Goal: Check status: Check status

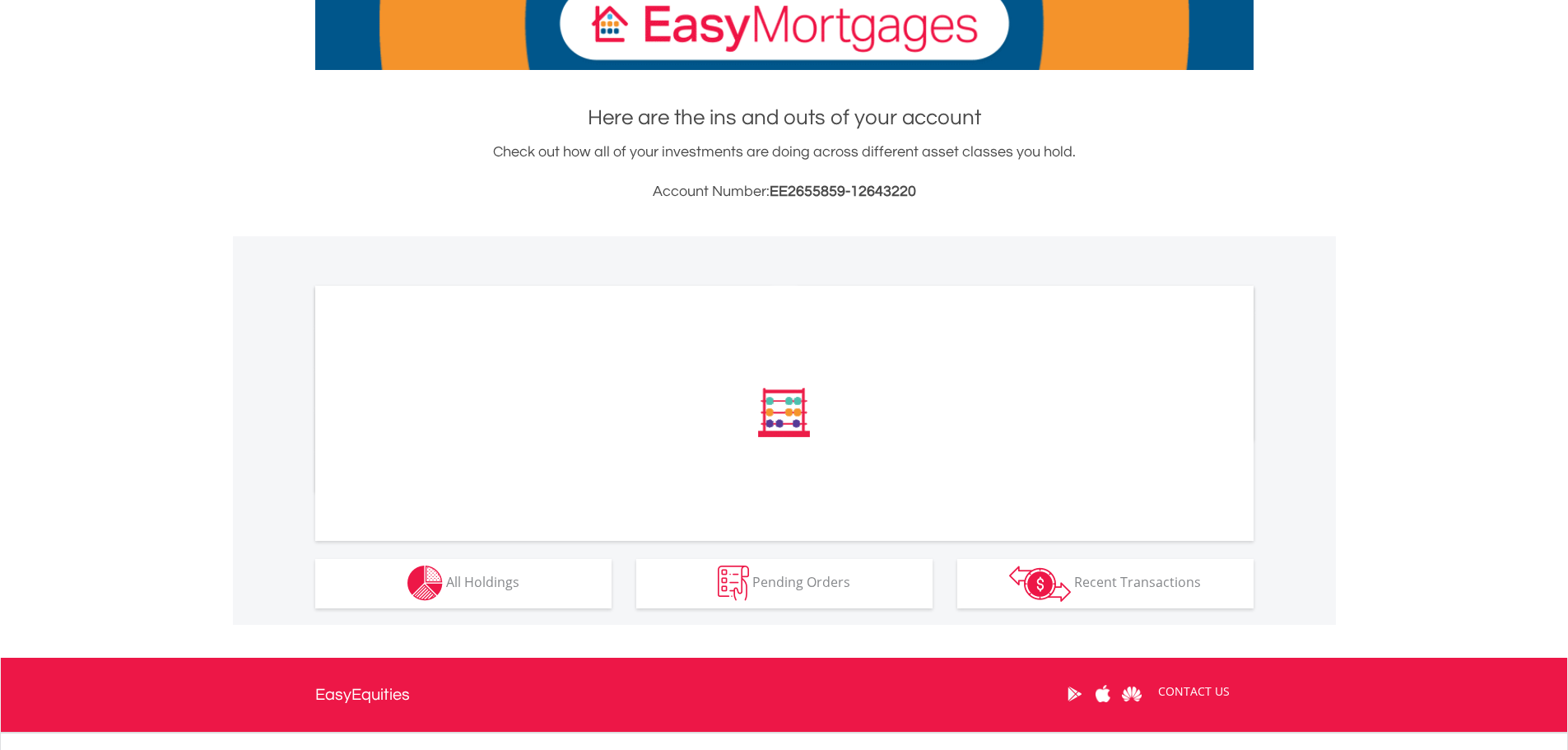
scroll to position [419, 0]
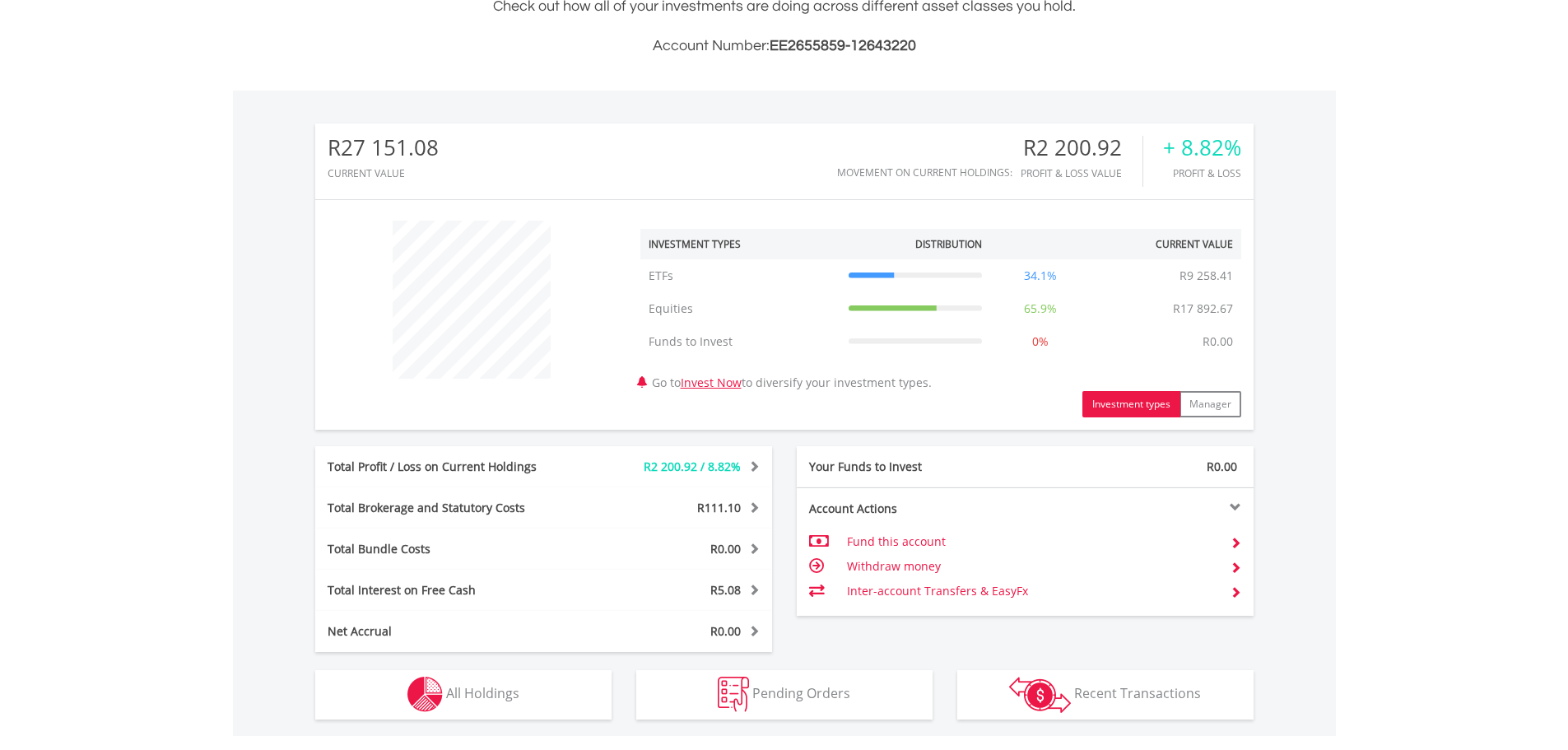
click at [454, 434] on div "R27 151.08 CURRENT VALUE Movement on Current Holdings: R2 200.92 Profit & Loss …" at bounding box center [784, 387] width 939 height 529
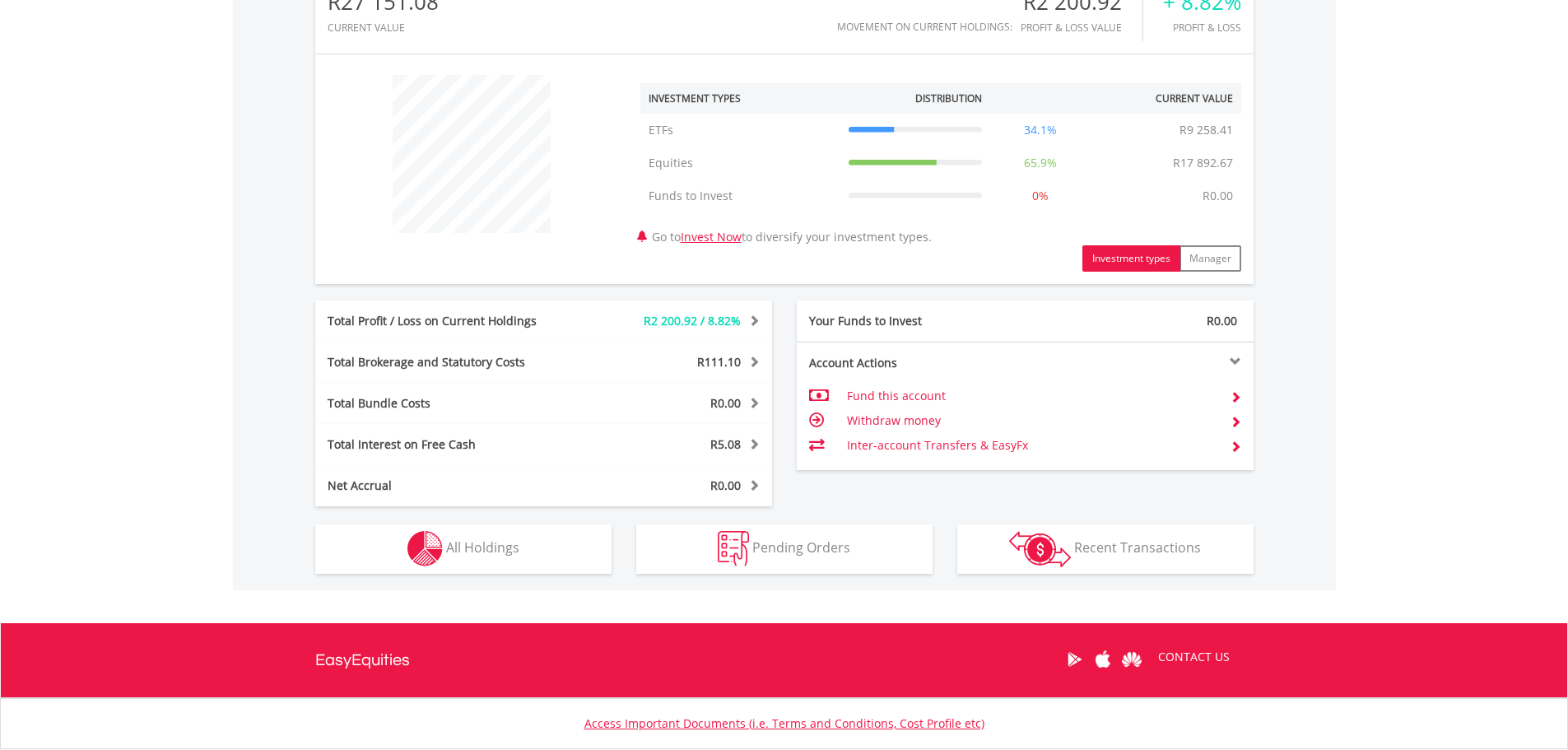
scroll to position [676, 0]
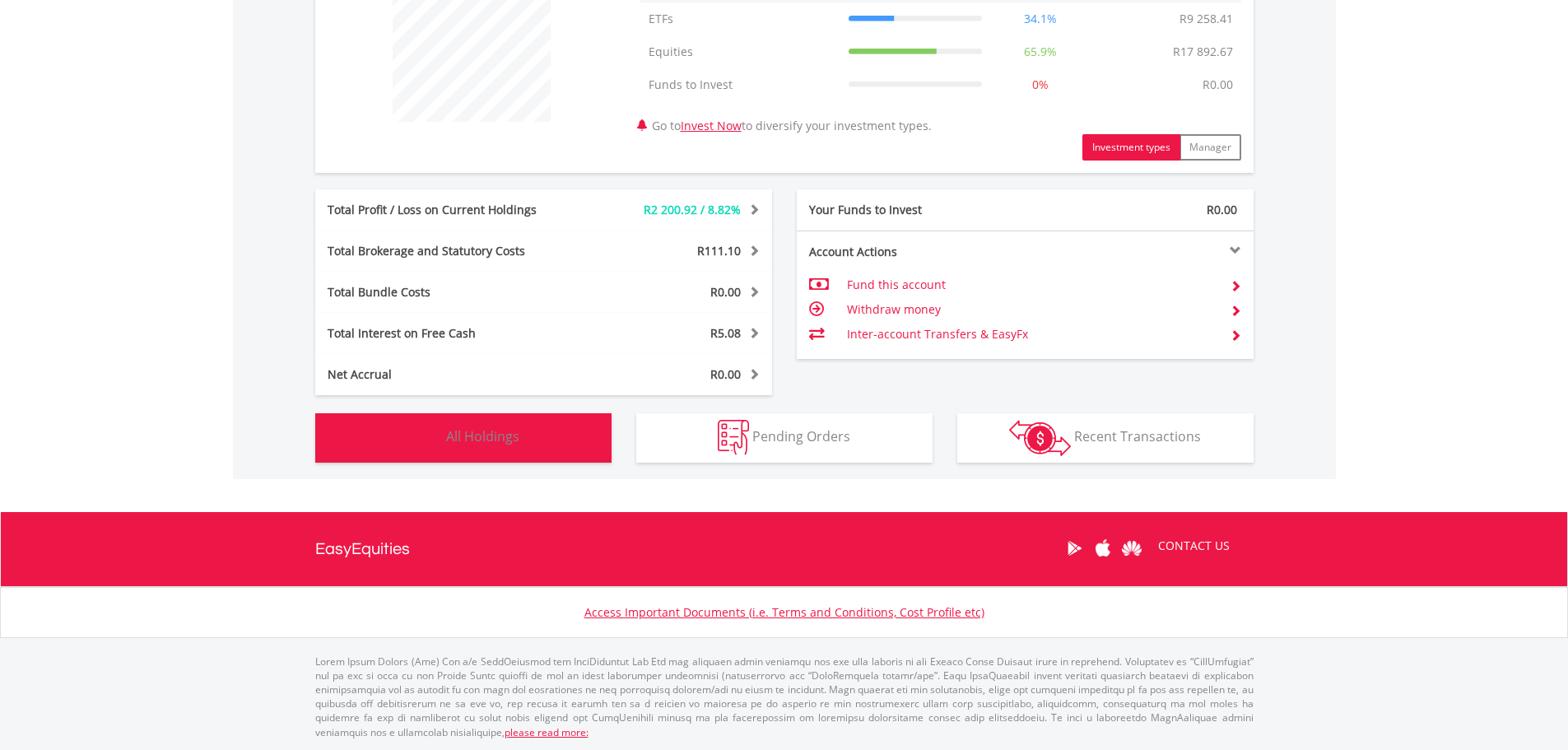
click at [478, 434] on span "All Holdings" at bounding box center [483, 436] width 74 height 18
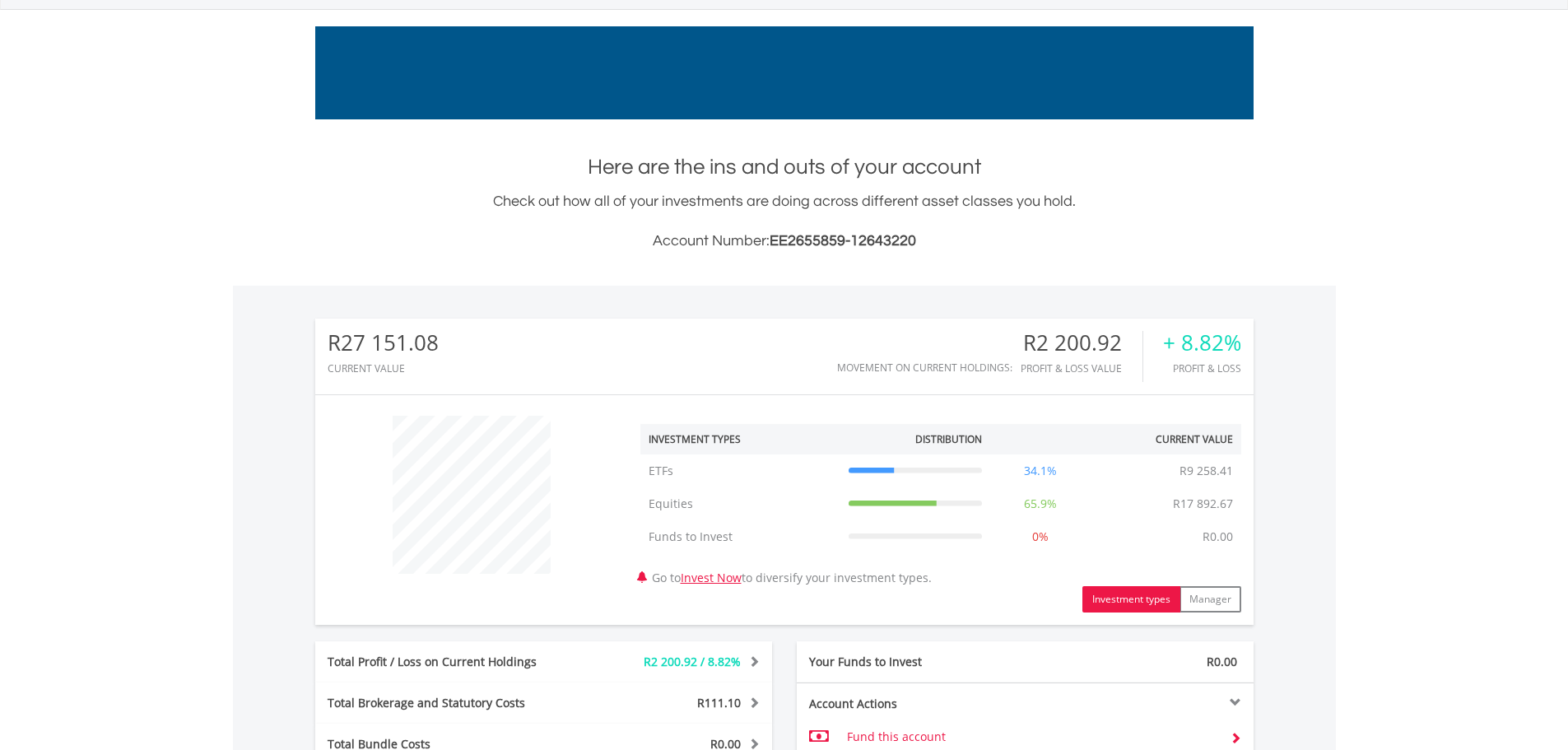
scroll to position [0, 0]
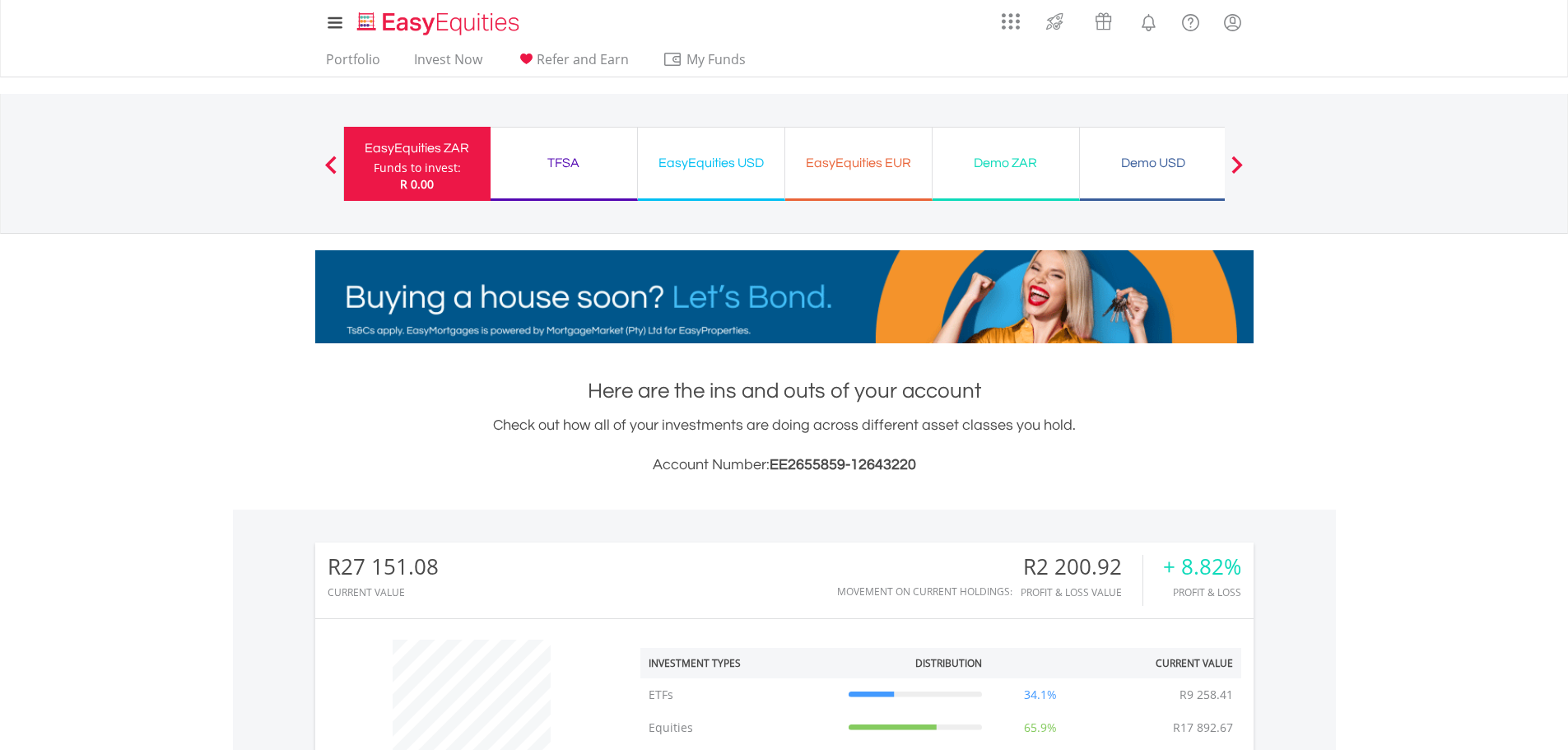
click at [702, 168] on div "EasyEquities USD" at bounding box center [711, 162] width 127 height 23
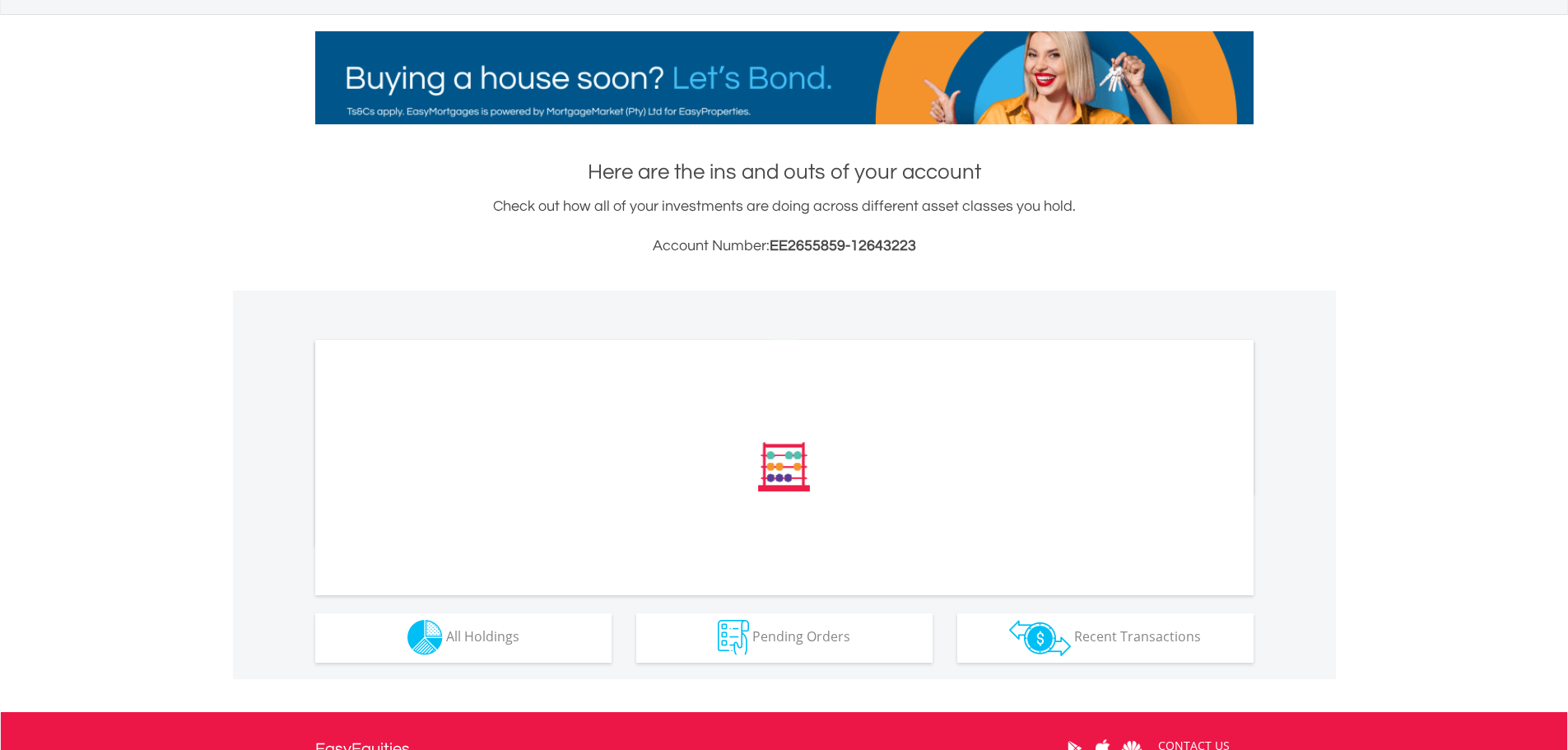
scroll to position [419, 0]
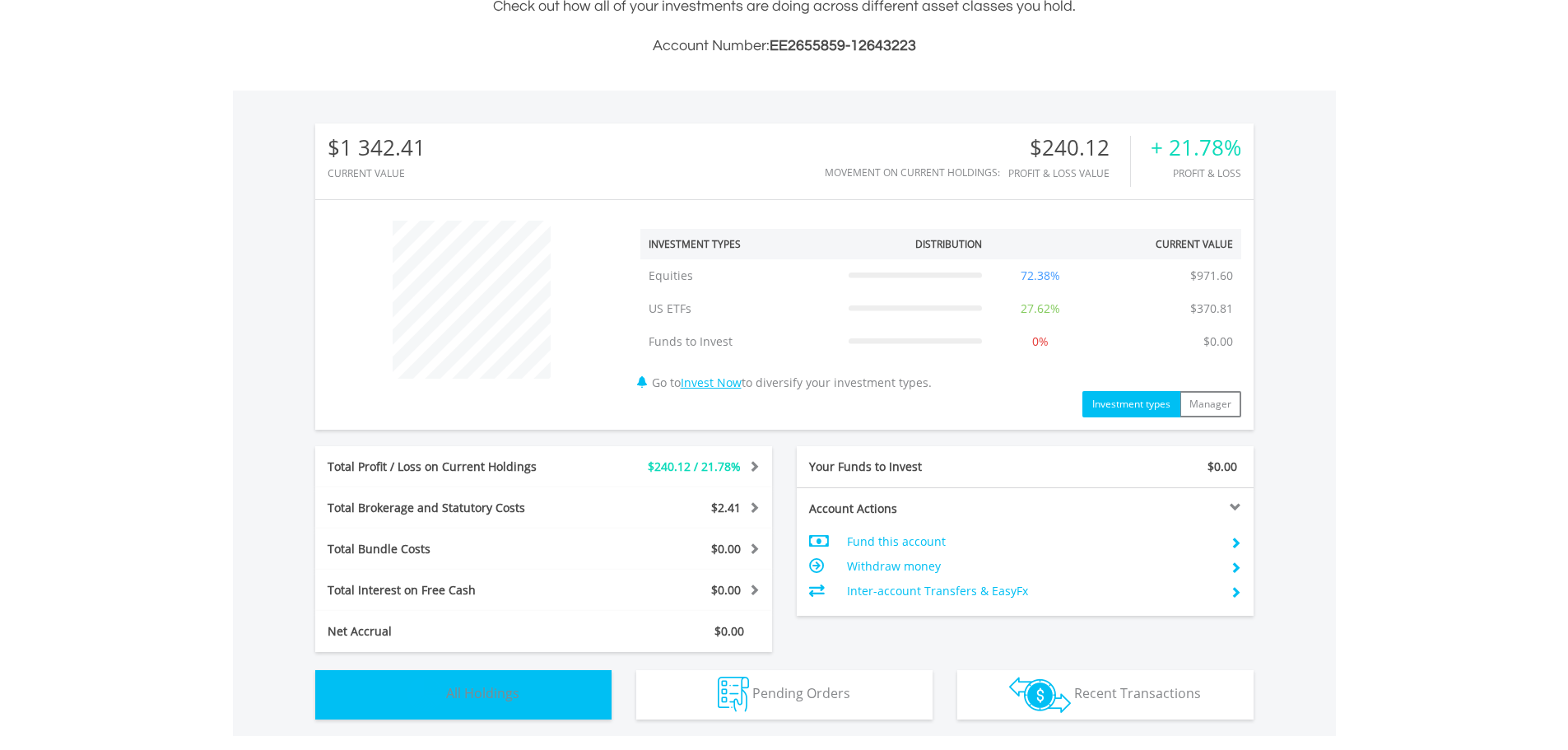
click at [494, 440] on div "$1 342.41 CURRENT VALUE Movement on Current Holdings: $240.12 Profit & Loss Val…" at bounding box center [784, 413] width 1103 height 646
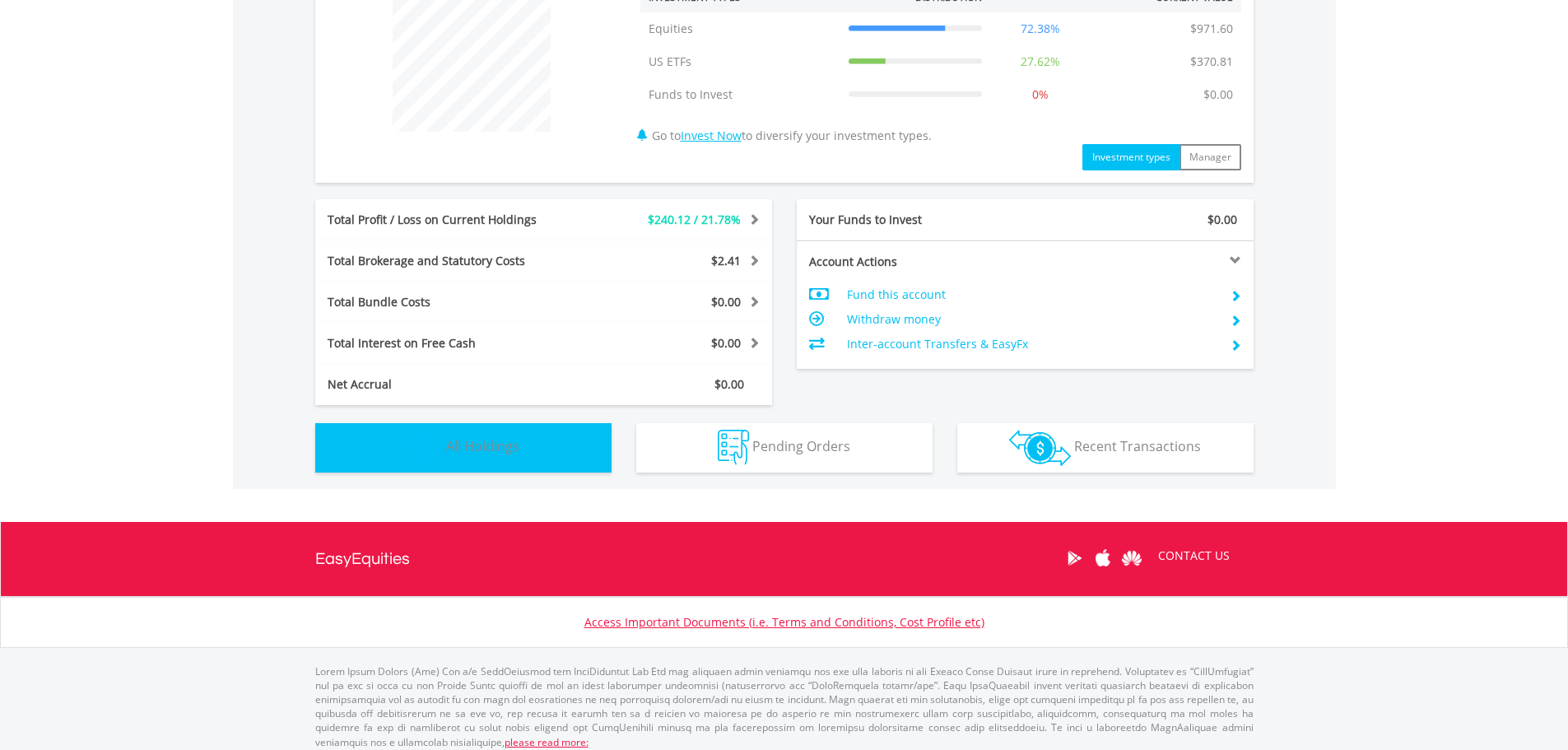
click at [483, 451] on span "All Holdings" at bounding box center [483, 446] width 74 height 18
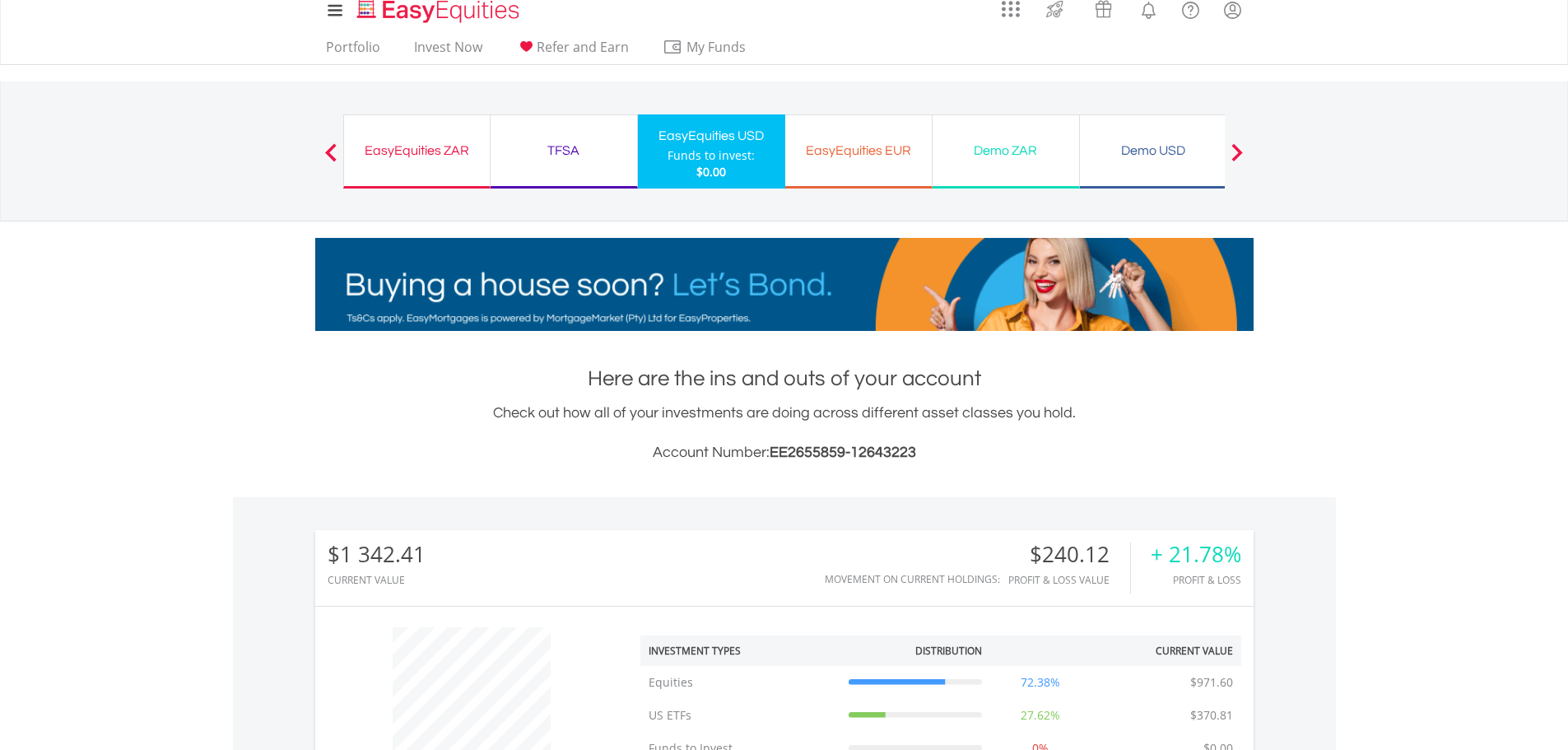
scroll to position [0, 0]
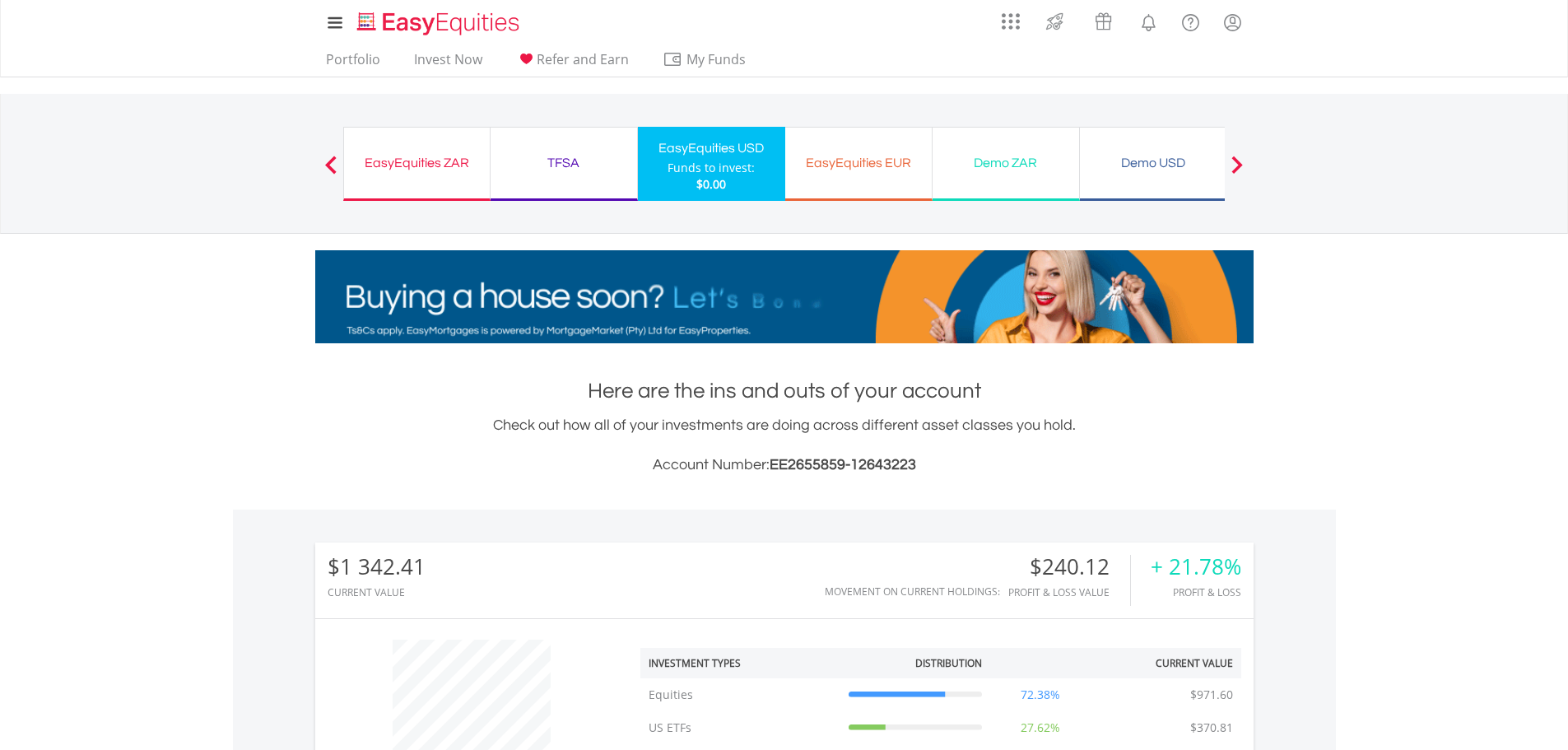
click at [893, 163] on div "EasyEquities EUR" at bounding box center [859, 162] width 127 height 23
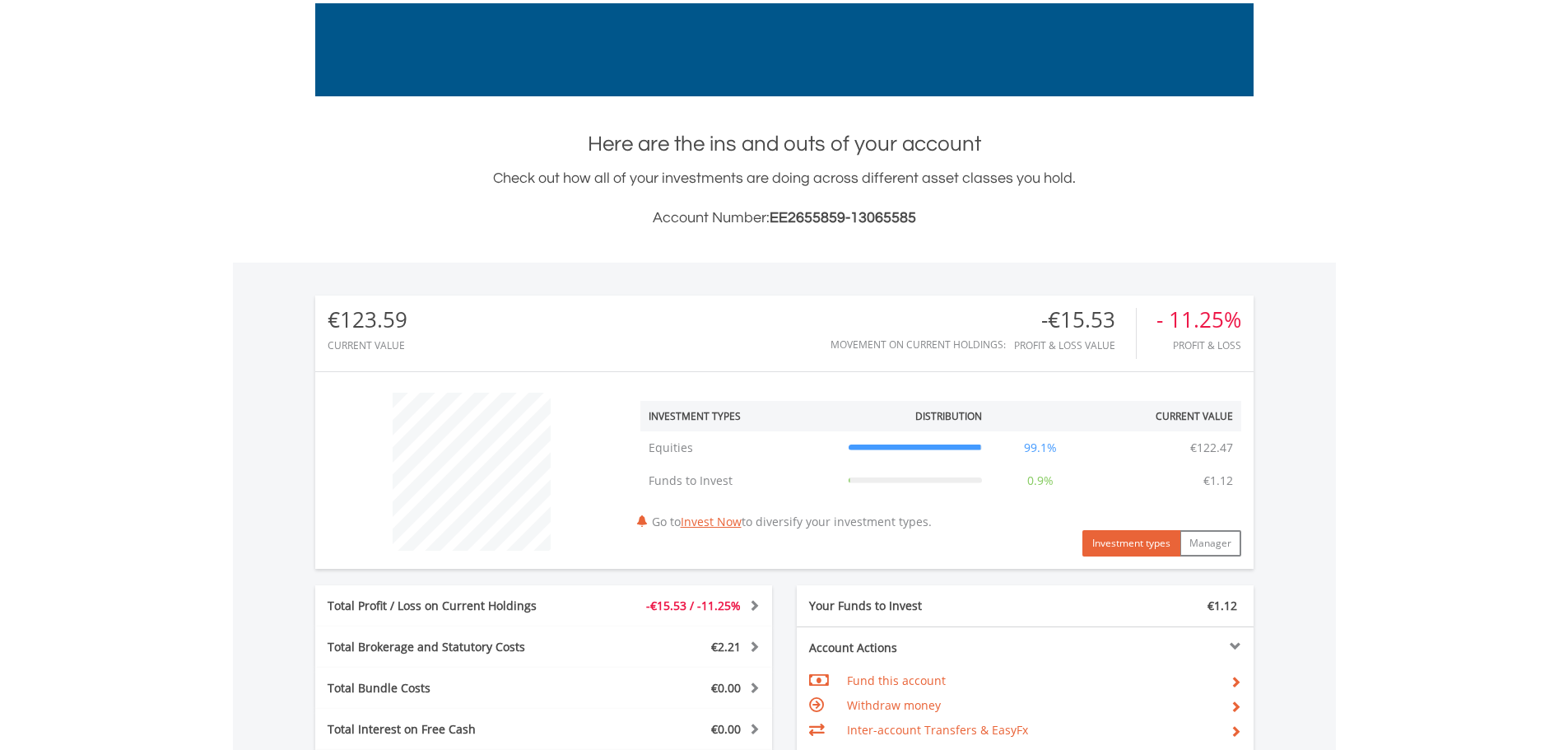
scroll to position [576, 0]
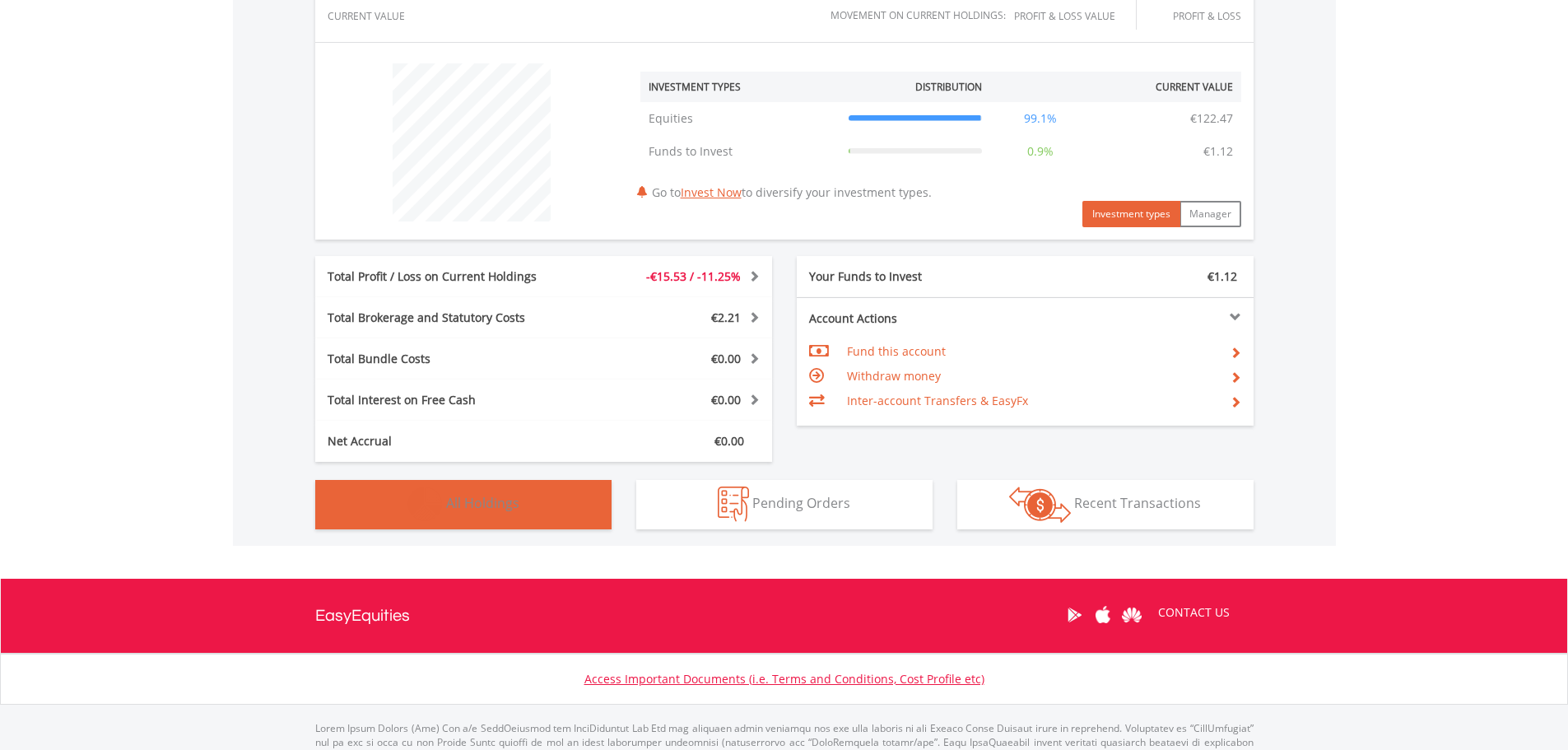
click at [518, 501] on span "All Holdings" at bounding box center [483, 503] width 74 height 18
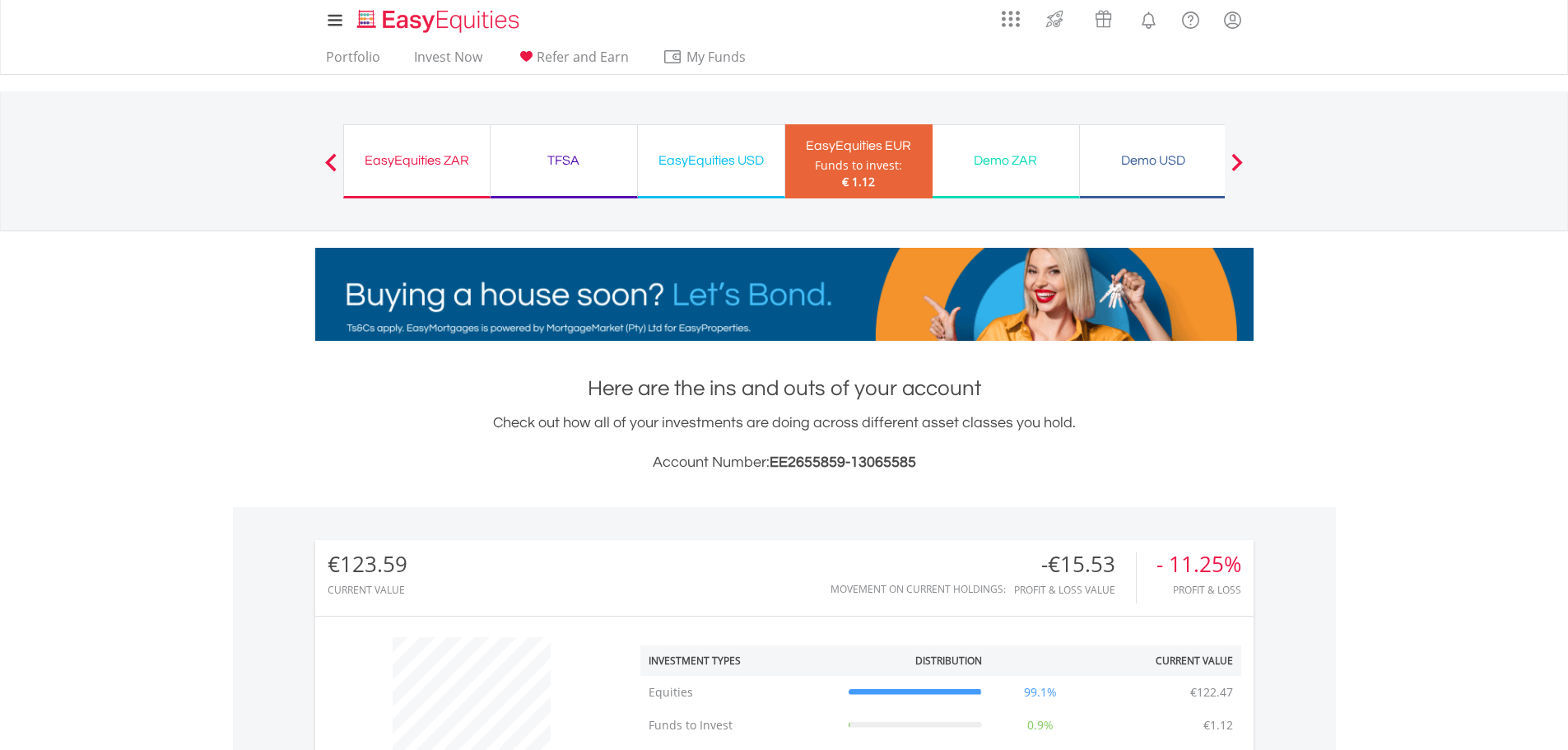
scroll to position [0, 0]
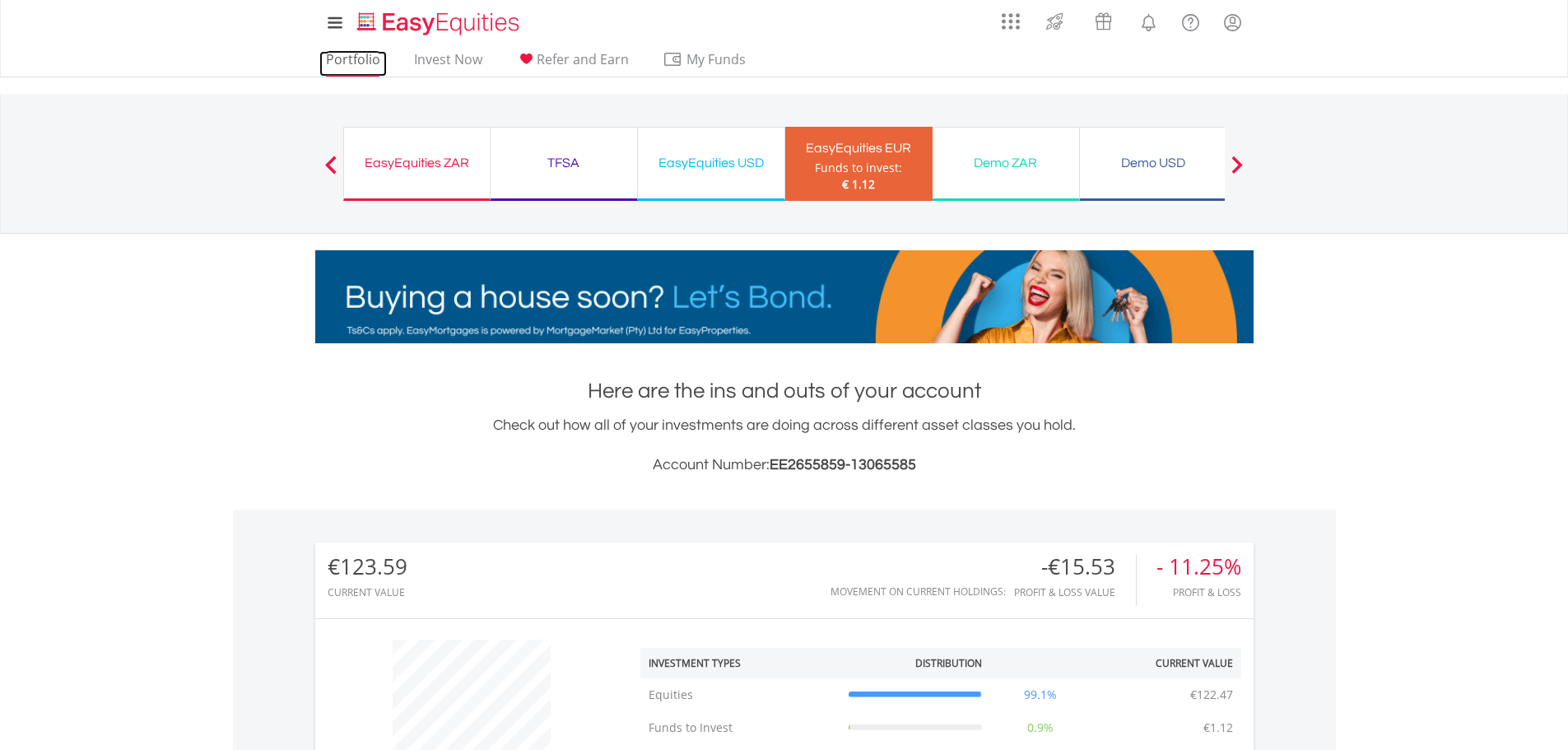
click at [355, 55] on link "Portfolio" at bounding box center [353, 63] width 67 height 25
